Goal: Find specific page/section: Find specific page/section

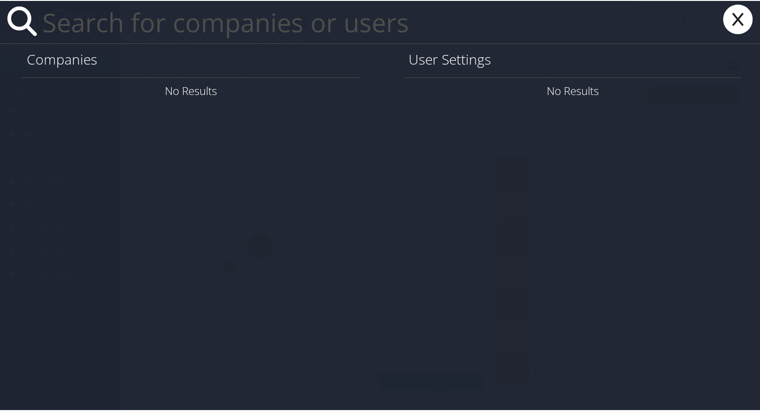
type input "h"
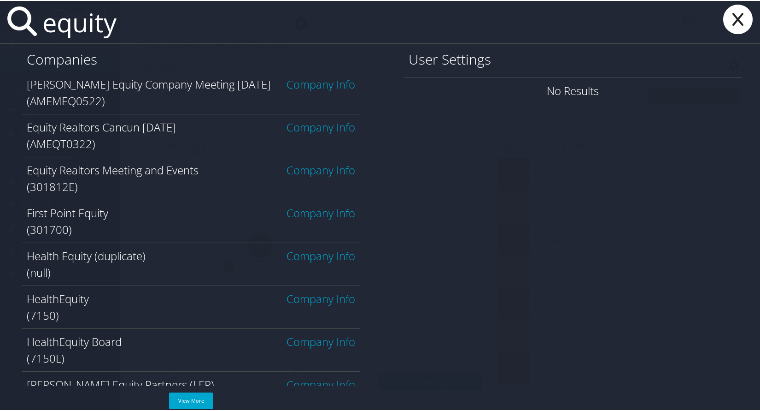
scroll to position [121, 0]
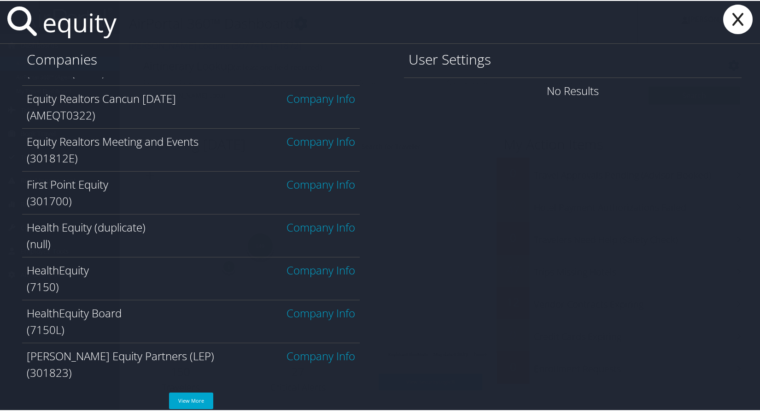
type input "equity"
click at [314, 270] on link "Company Info" at bounding box center [321, 268] width 69 height 15
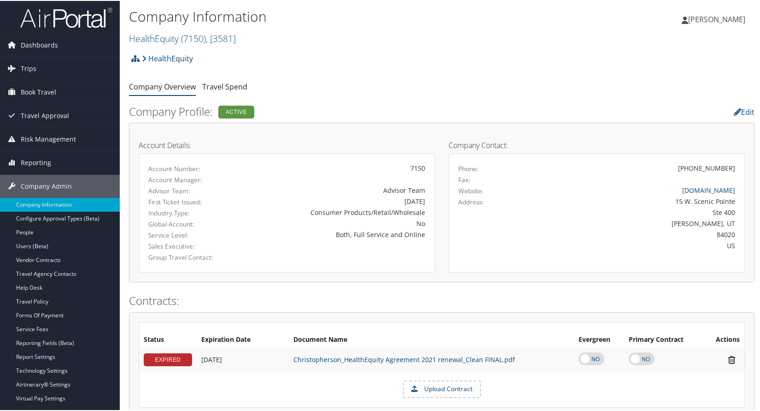
click at [394, 92] on ul "Company Overview Travel Spend" at bounding box center [442, 86] width 626 height 17
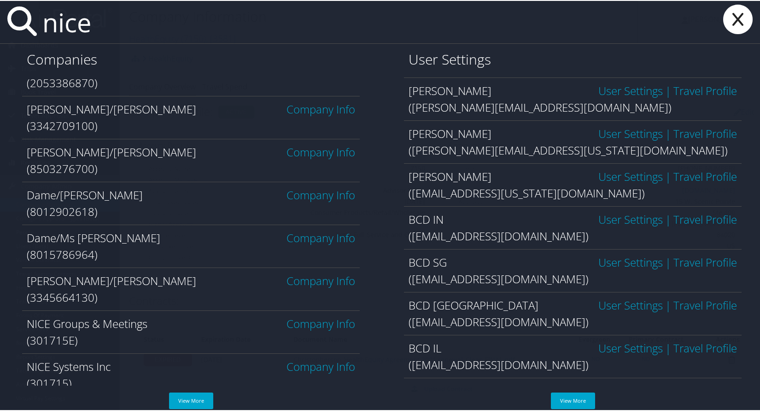
scroll to position [121, 0]
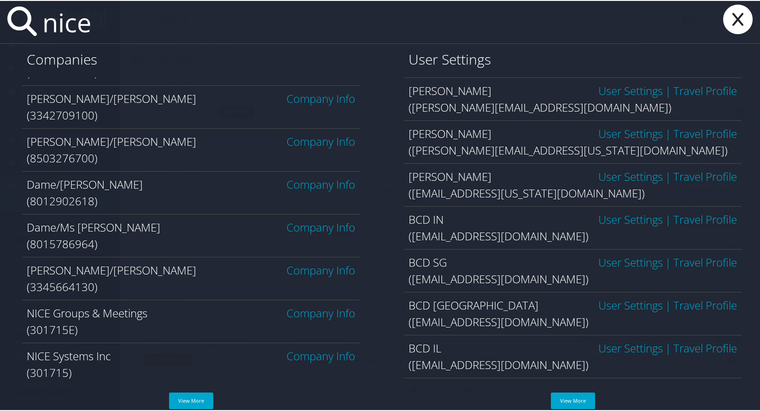
type input "nice"
click at [309, 357] on link "Company Info" at bounding box center [321, 354] width 69 height 15
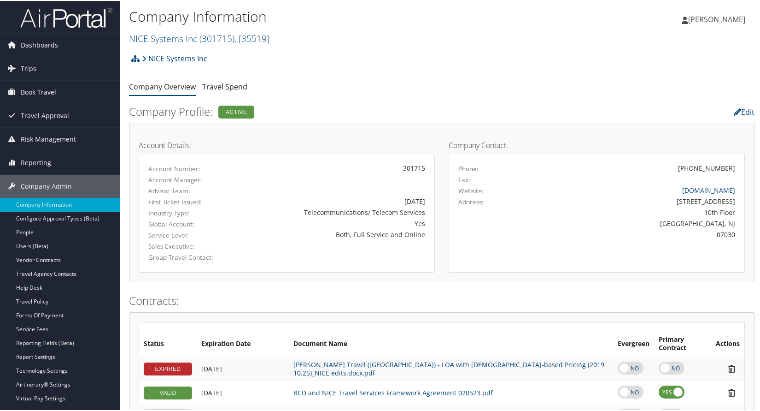
click at [350, 51] on div "NICE Systems Inc Account Structure NICE Systems Inc (301715) ACTIVE Create Chil…" at bounding box center [442, 60] width 626 height 25
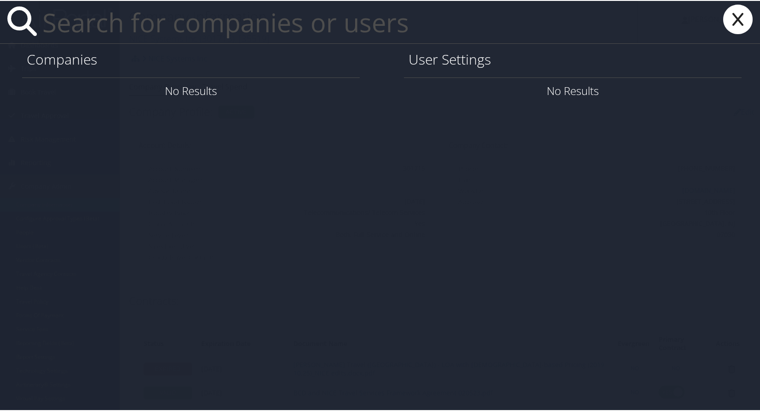
click at [300, 30] on input "text" at bounding box center [338, 21] width 599 height 42
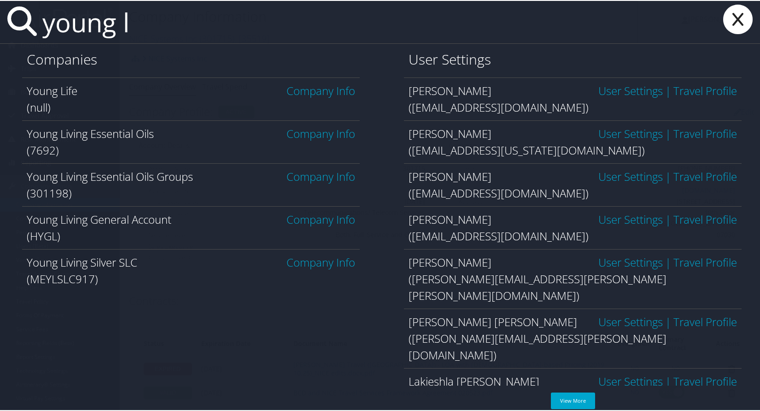
type input "young l"
click at [330, 131] on link "Company Info" at bounding box center [321, 132] width 69 height 15
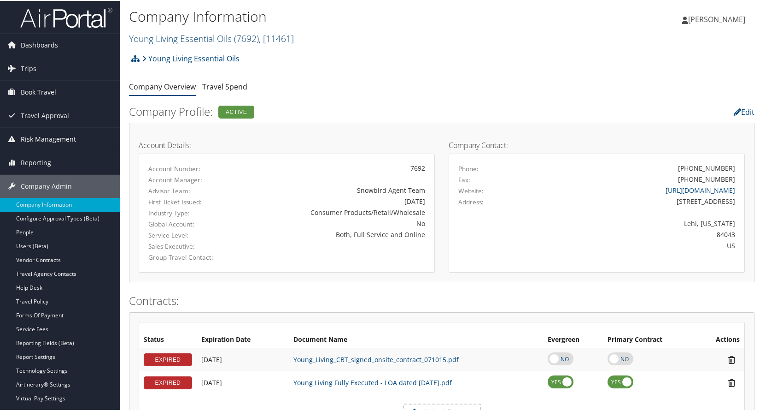
click at [205, 36] on link "Young Living Essential Oils ( 7692 ) , [ 11461 ]" at bounding box center [211, 37] width 165 height 12
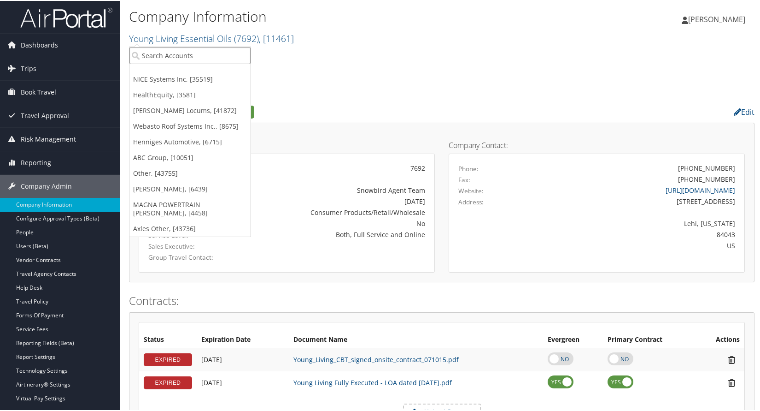
click at [204, 52] on input "search" at bounding box center [189, 54] width 121 height 17
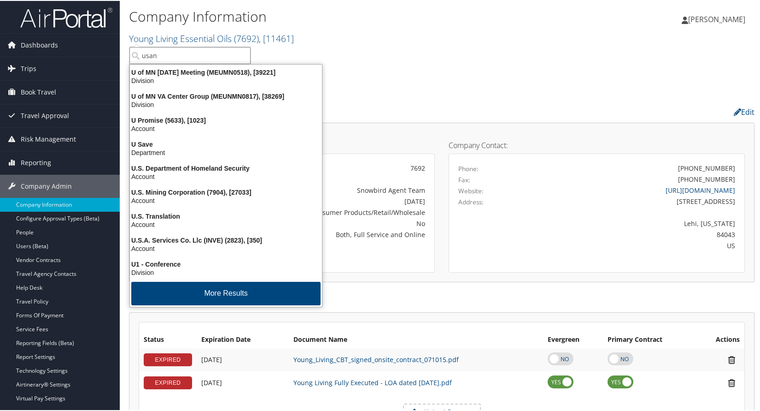
type input "usana"
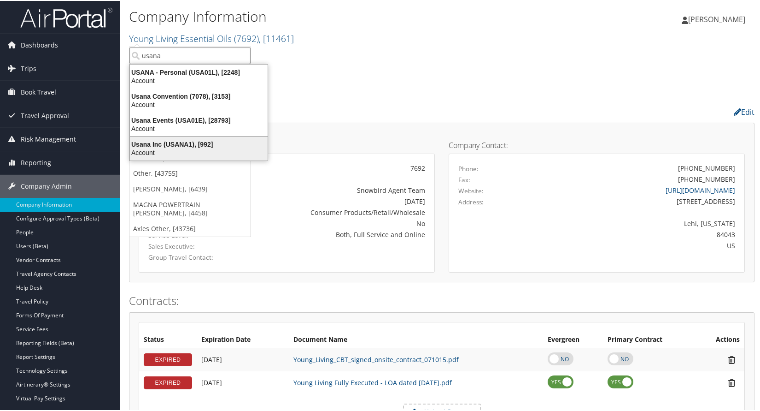
click at [145, 146] on div "Usana Inc (USANA1), [992]" at bounding box center [198, 143] width 149 height 8
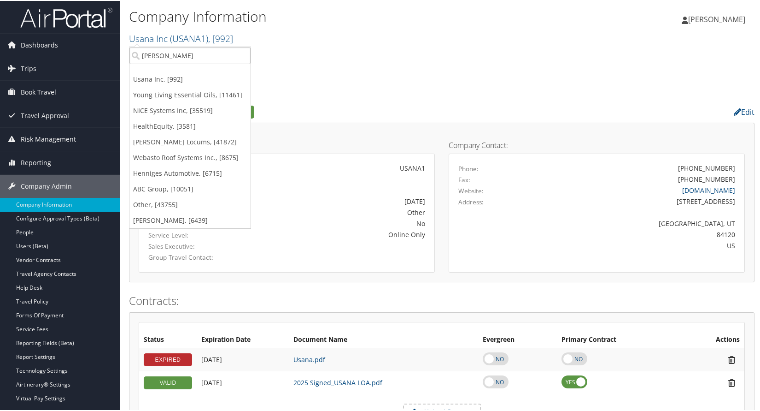
type input "[PERSON_NAME]"
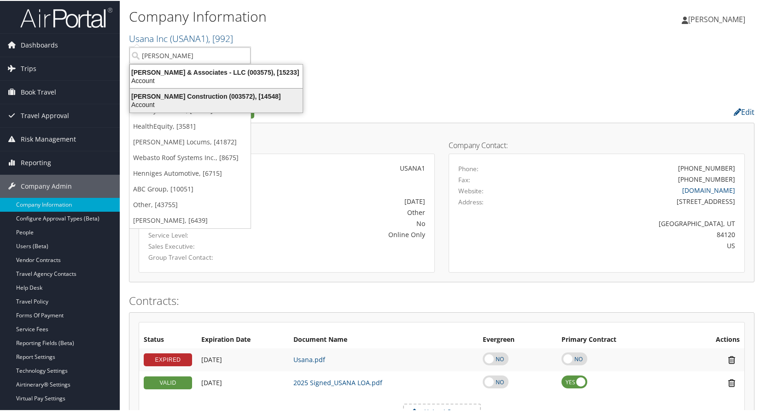
click at [164, 92] on div "Caddell Construction (003572), [14548]" at bounding box center [216, 95] width 184 height 8
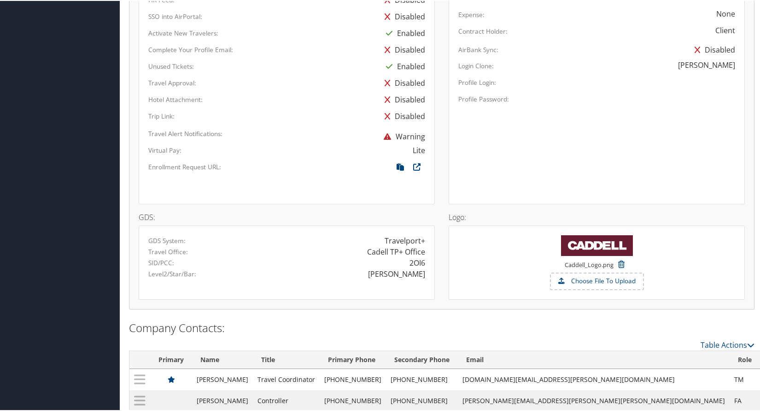
scroll to position [551, 0]
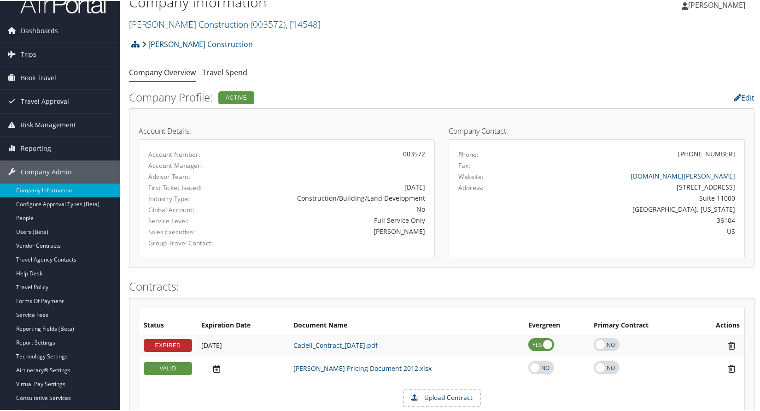
scroll to position [0, 0]
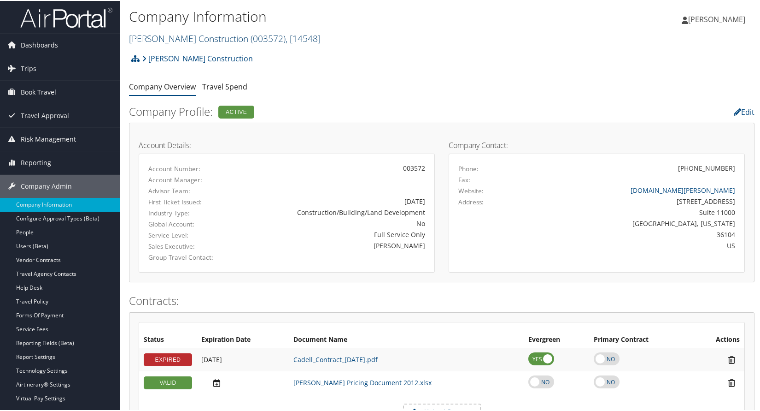
click at [150, 32] on link "[PERSON_NAME] Construction ( 003572 ) , [ 14548 ]" at bounding box center [225, 37] width 192 height 12
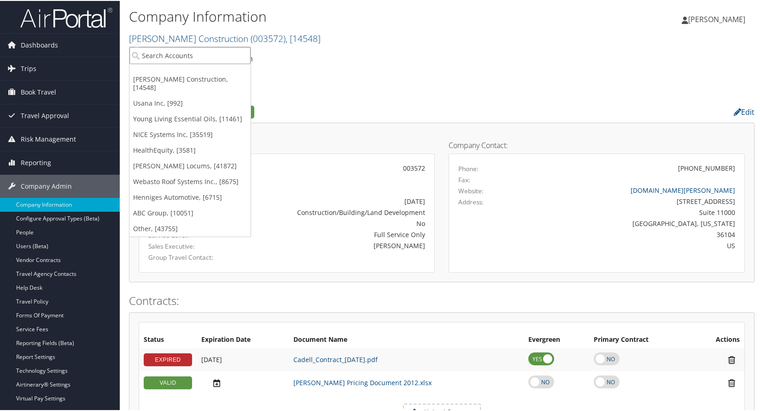
click at [161, 51] on input "search" at bounding box center [189, 54] width 121 height 17
type input "rimini"
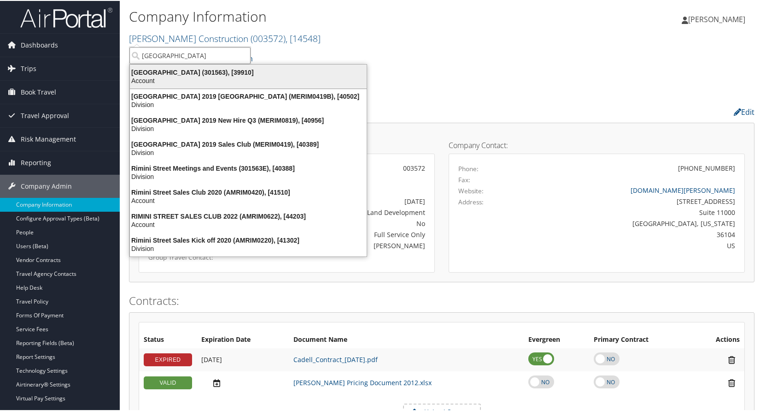
click at [160, 75] on div "Rimini Street (301563), [39910]" at bounding box center [248, 71] width 248 height 8
